Goal: Task Accomplishment & Management: Use online tool/utility

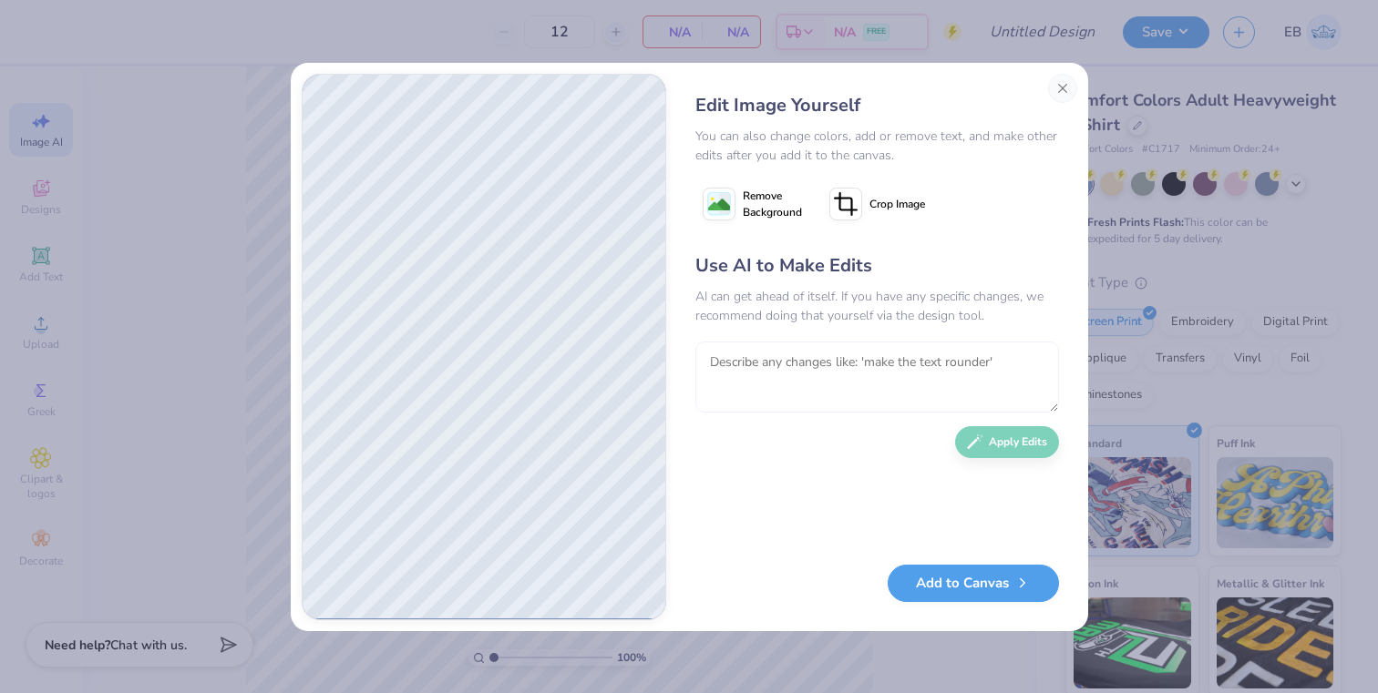
click at [862, 362] on textarea at bounding box center [877, 377] width 364 height 71
type textarea "o"
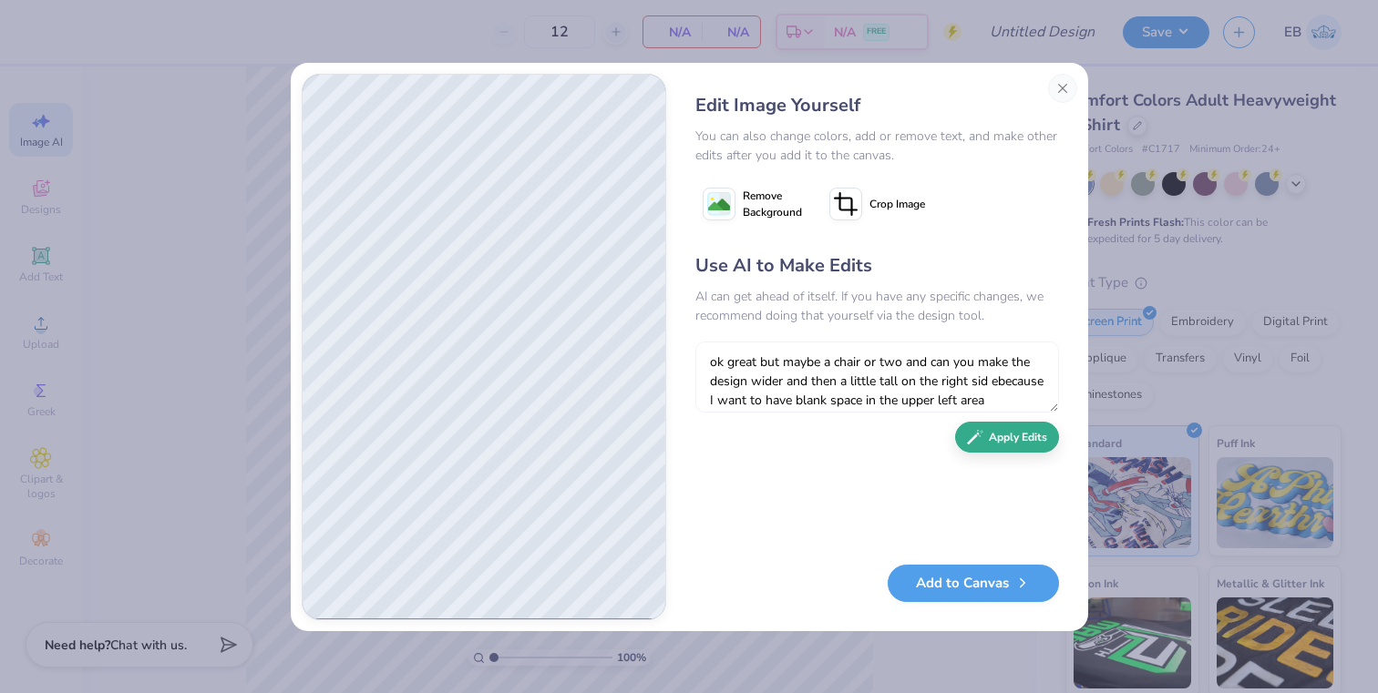
type textarea "ok great but maybe a chair or two and can you make the design wider and then a …"
click at [1027, 436] on button "Apply Edits" at bounding box center [1007, 438] width 104 height 32
click at [929, 380] on textarea "ok great but maybe a chair or two and can you make the design wider and then a …" at bounding box center [877, 377] width 364 height 71
type textarea "can we make them be wearing dark shirts maybe but keep the gold and maybe put a…"
click at [992, 446] on button "Apply Edits" at bounding box center [1007, 438] width 104 height 32
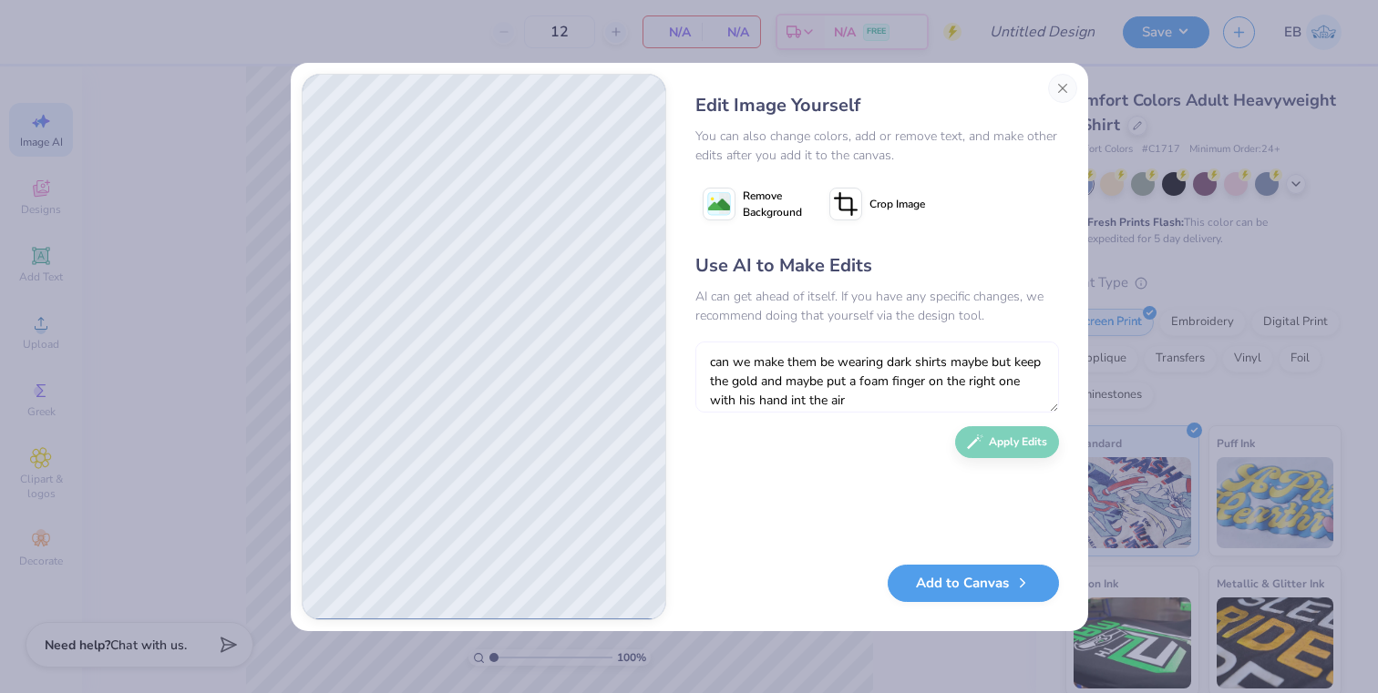
click at [931, 358] on textarea "can we make them be wearing dark shirts maybe but keep the gold and maybe put a…" at bounding box center [877, 377] width 364 height 71
type textarea "its for purdue if that helps with the themeing but i don't want it ti say purdu…"
click at [1013, 445] on button "Apply Edits" at bounding box center [1007, 438] width 104 height 32
click at [931, 374] on textarea at bounding box center [877, 377] width 364 height 71
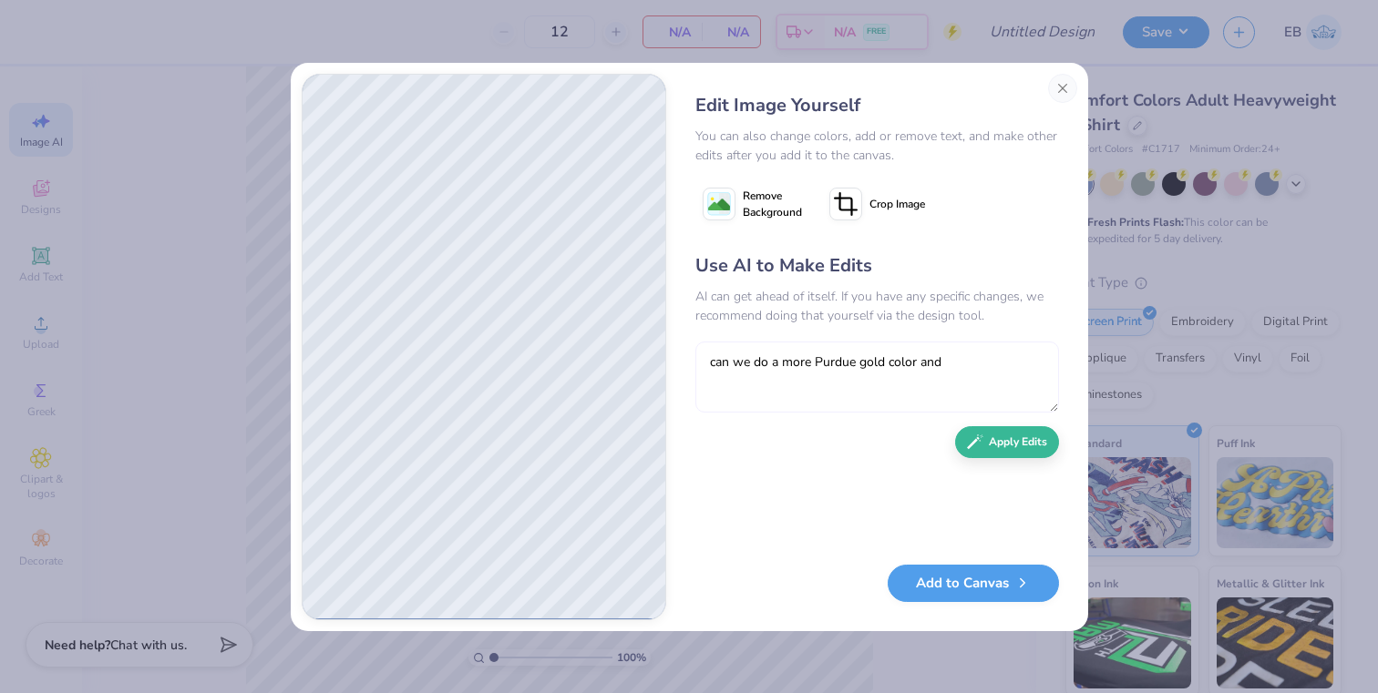
click at [952, 359] on textarea "can we do a more Purdue gold color and" at bounding box center [877, 377] width 364 height 71
type textarea "can we do a more Purdue gold color"
click at [973, 447] on button "Apply Edits" at bounding box center [1007, 438] width 104 height 32
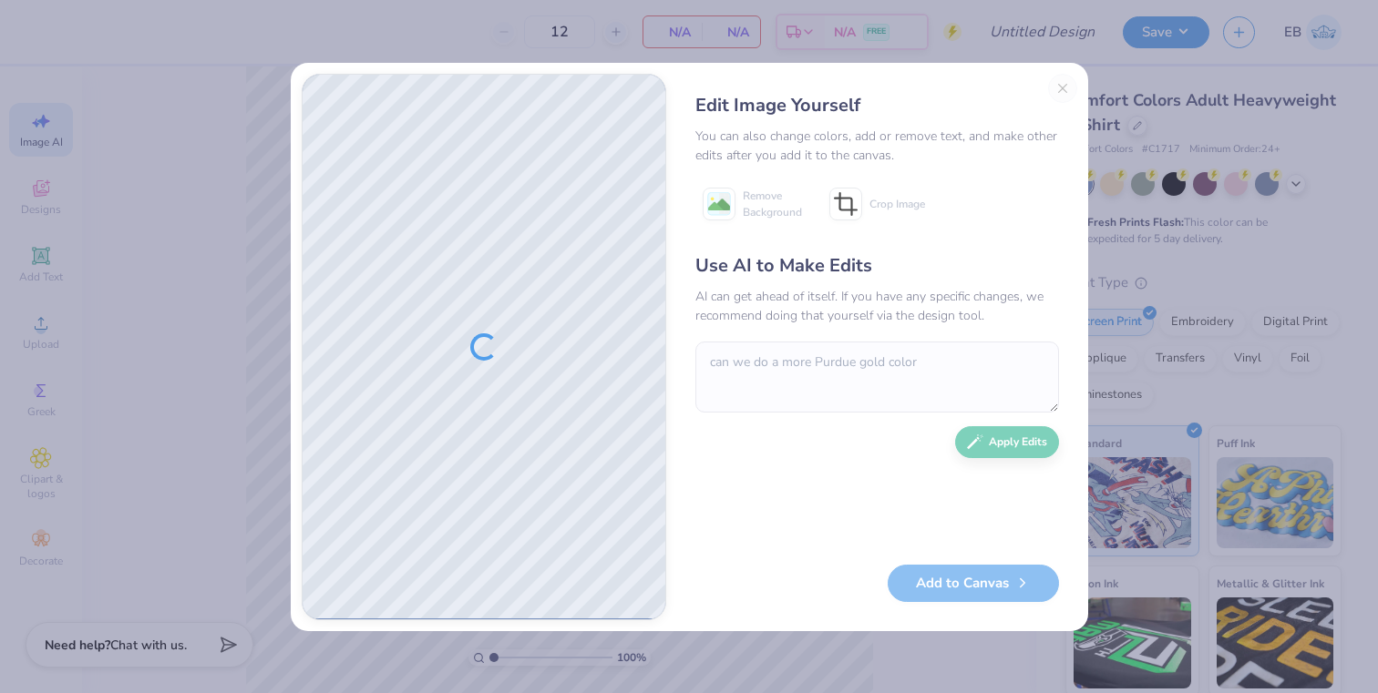
type textarea "x"
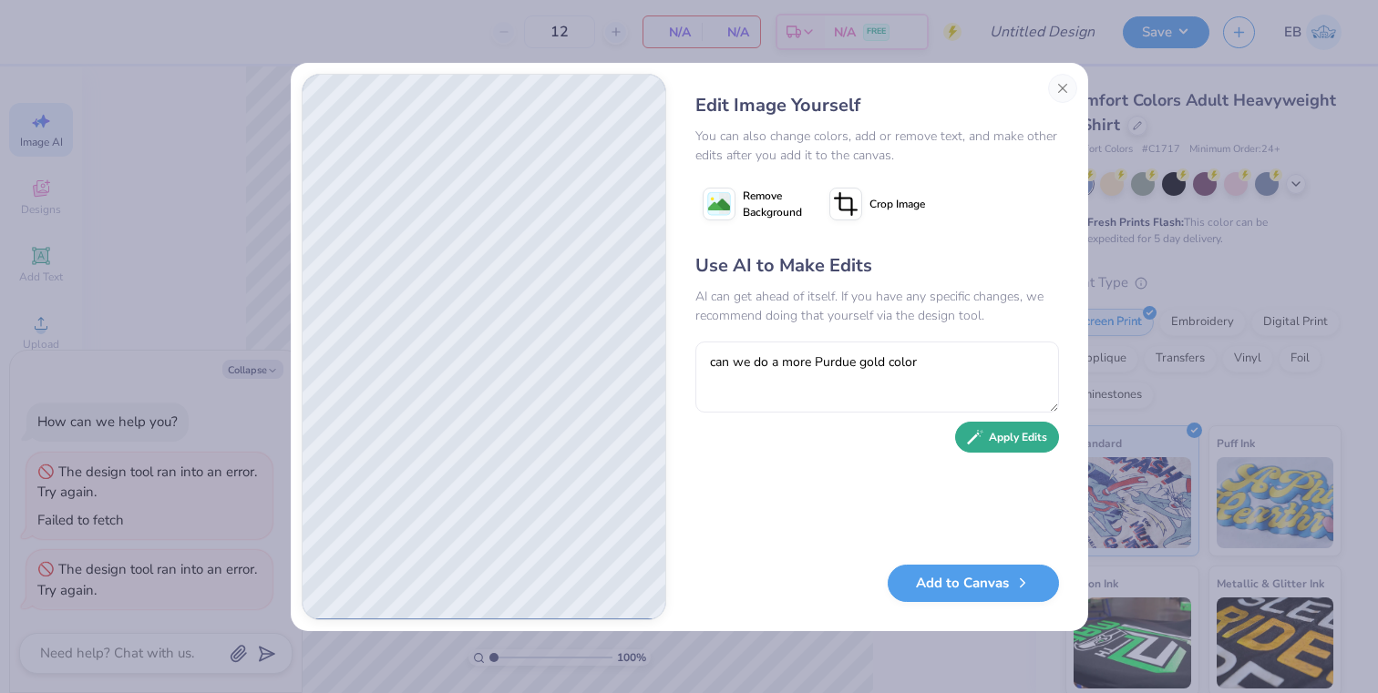
click at [1010, 440] on button "Apply Edits" at bounding box center [1007, 438] width 104 height 32
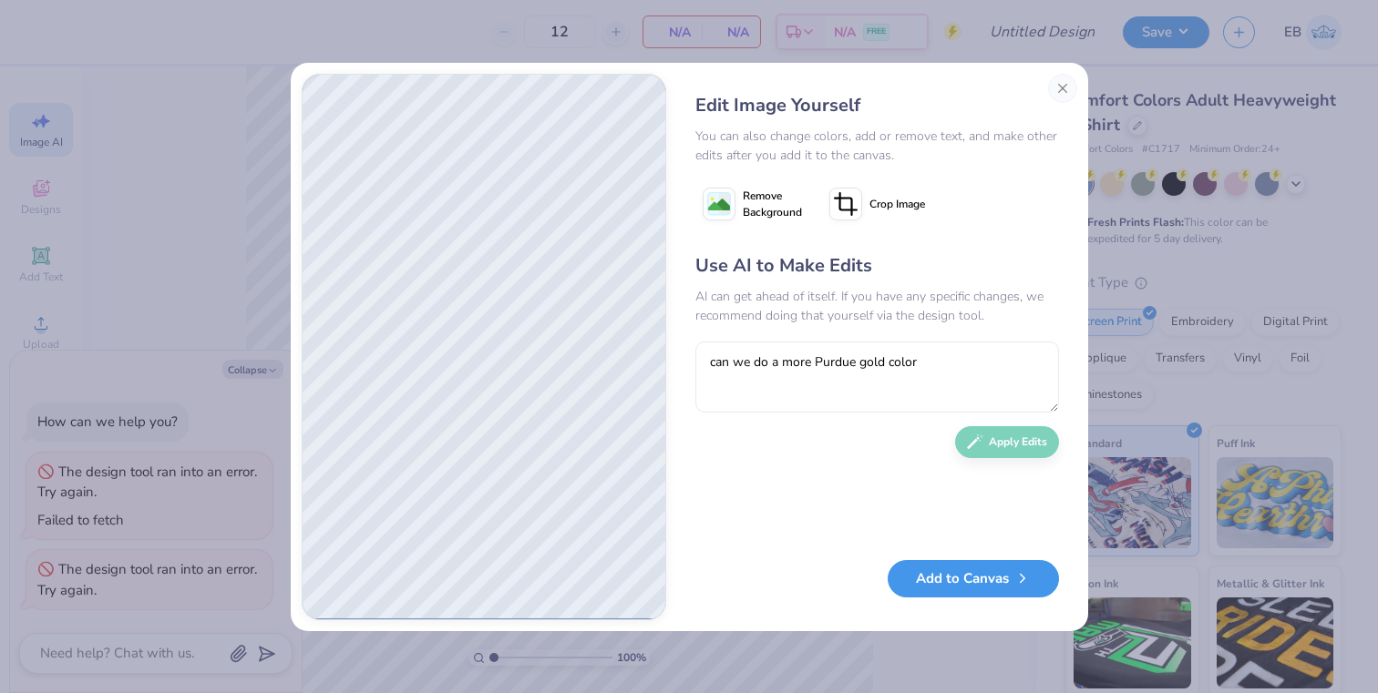
click at [969, 582] on button "Add to Canvas" at bounding box center [973, 578] width 171 height 37
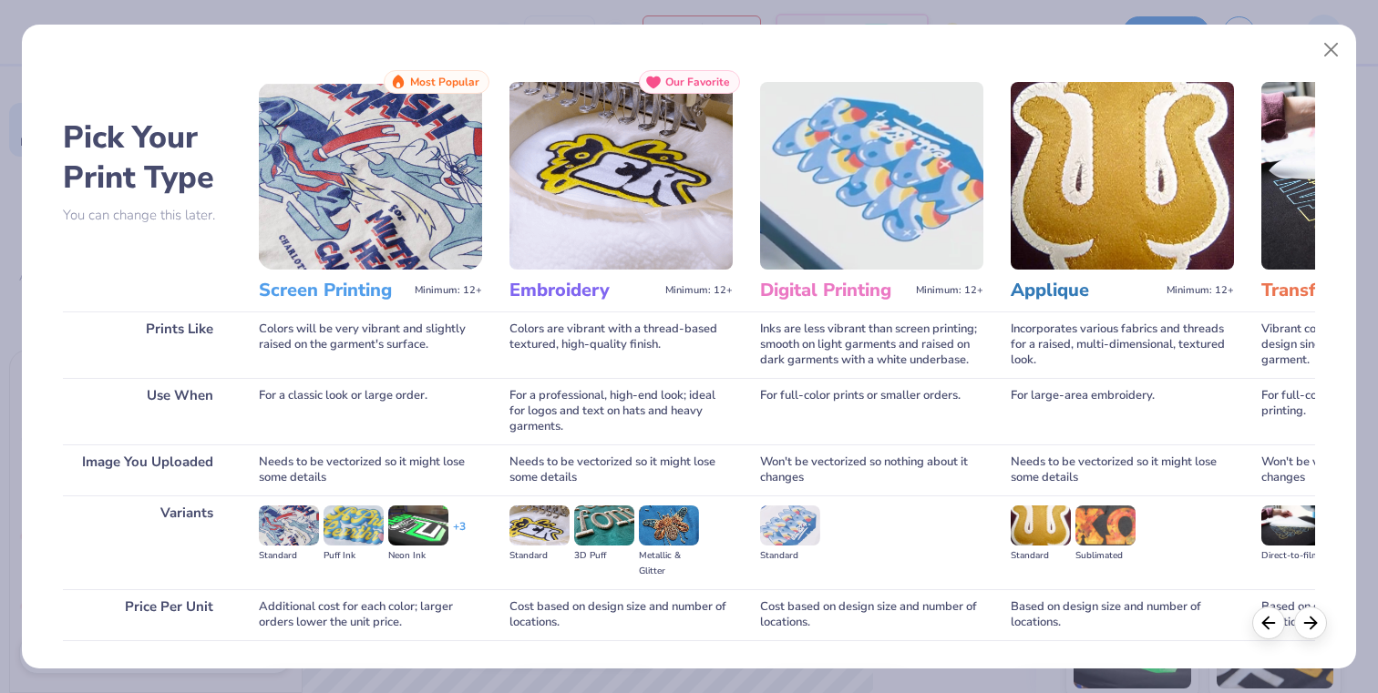
scroll to position [124, 0]
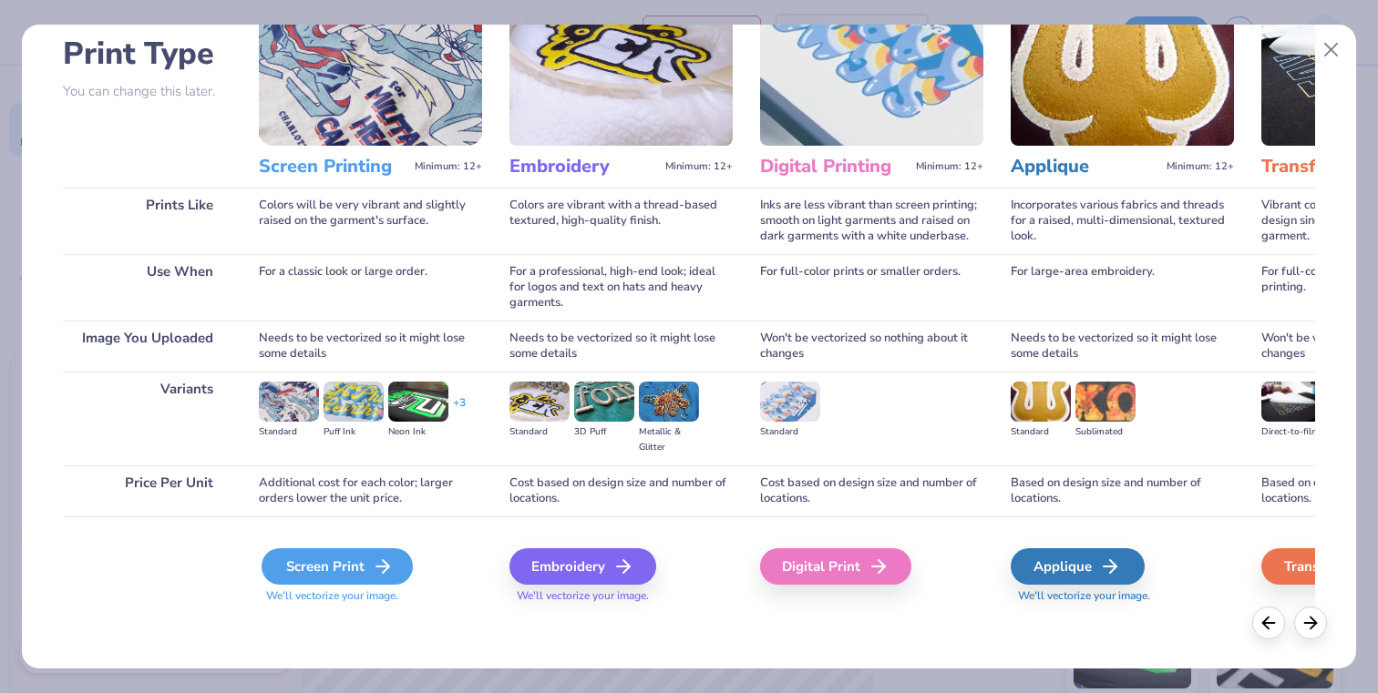
click at [334, 580] on div "Screen Print" at bounding box center [337, 567] width 151 height 36
click at [359, 567] on div "Screen Print" at bounding box center [337, 567] width 151 height 36
